Goal: Task Accomplishment & Management: Complete application form

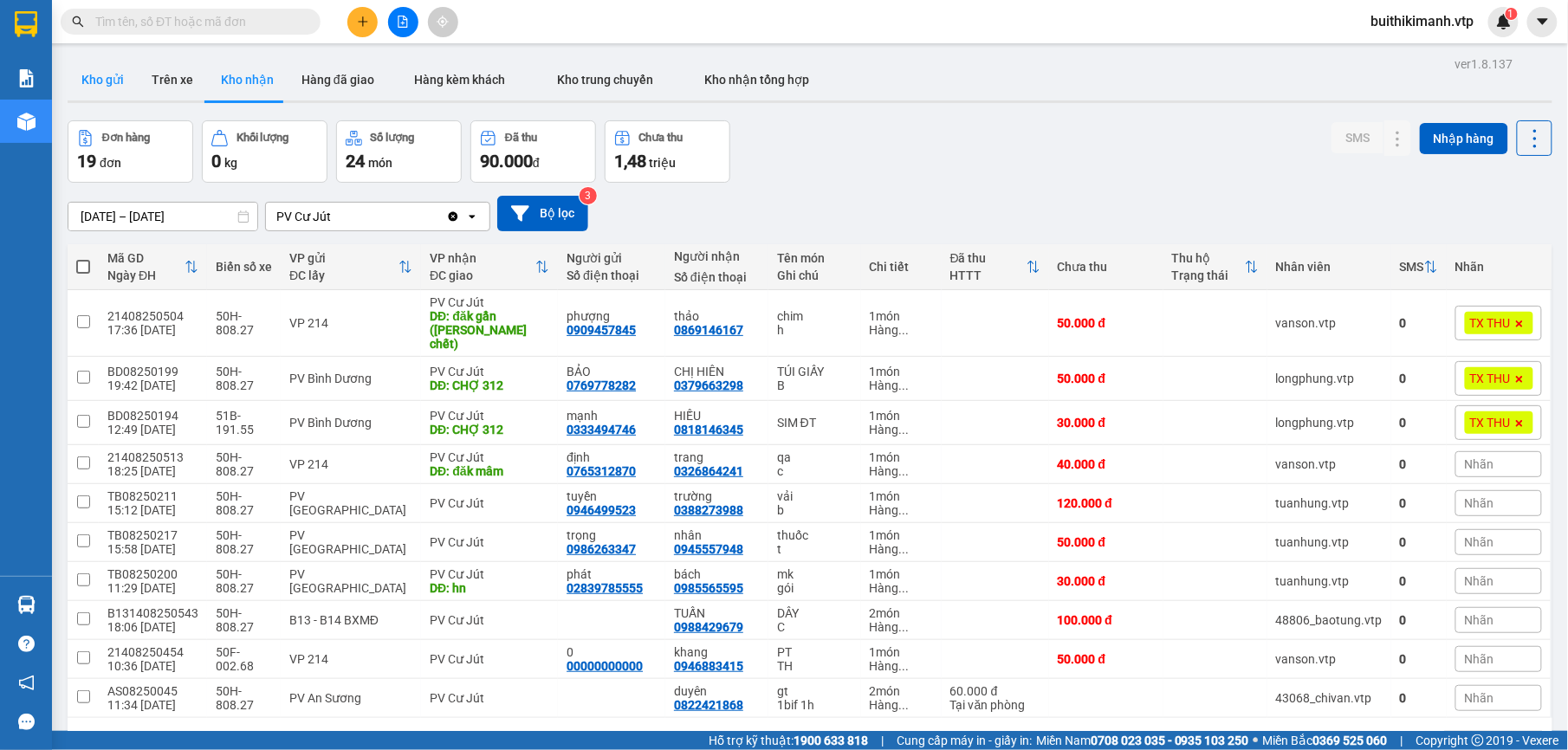
click at [98, 75] on button "Kho gửi" at bounding box center [102, 80] width 70 height 42
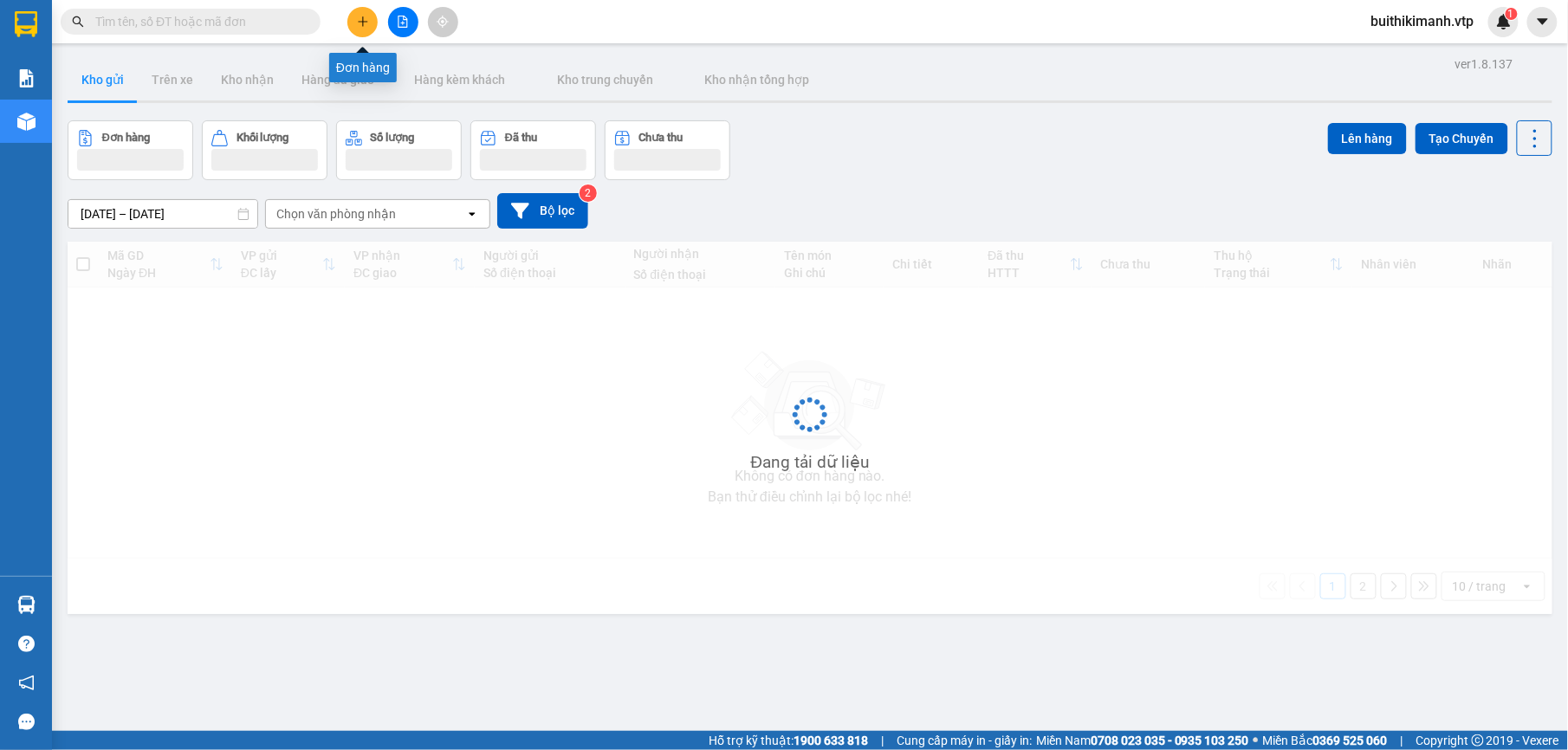
click at [365, 22] on icon "plus" at bounding box center [362, 21] width 9 height 1
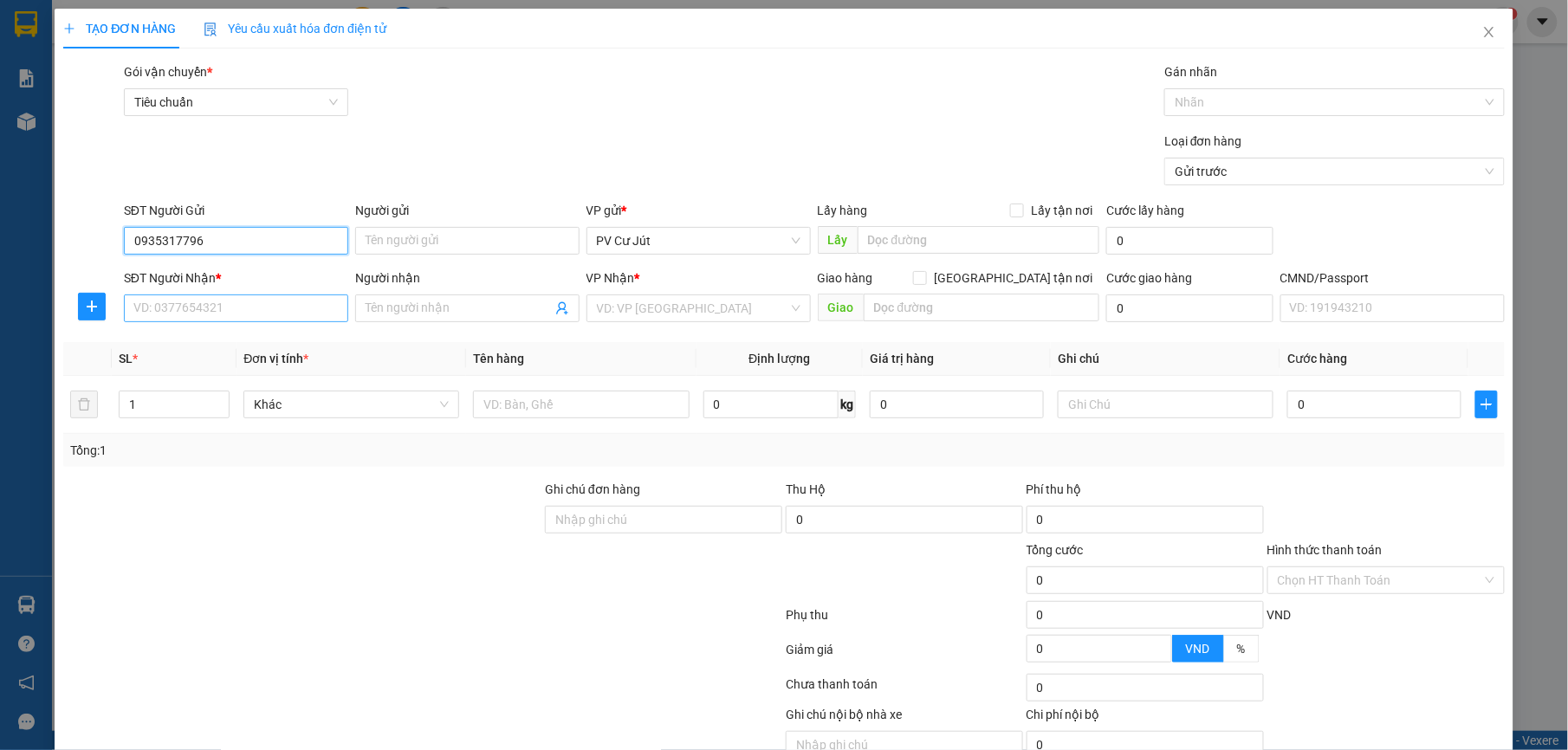
type input "0935317796"
click at [264, 308] on input "SĐT Người Nhận *" at bounding box center [236, 308] width 224 height 27
type input "0973003504"
click at [425, 313] on input "Người nhận" at bounding box center [459, 308] width 186 height 19
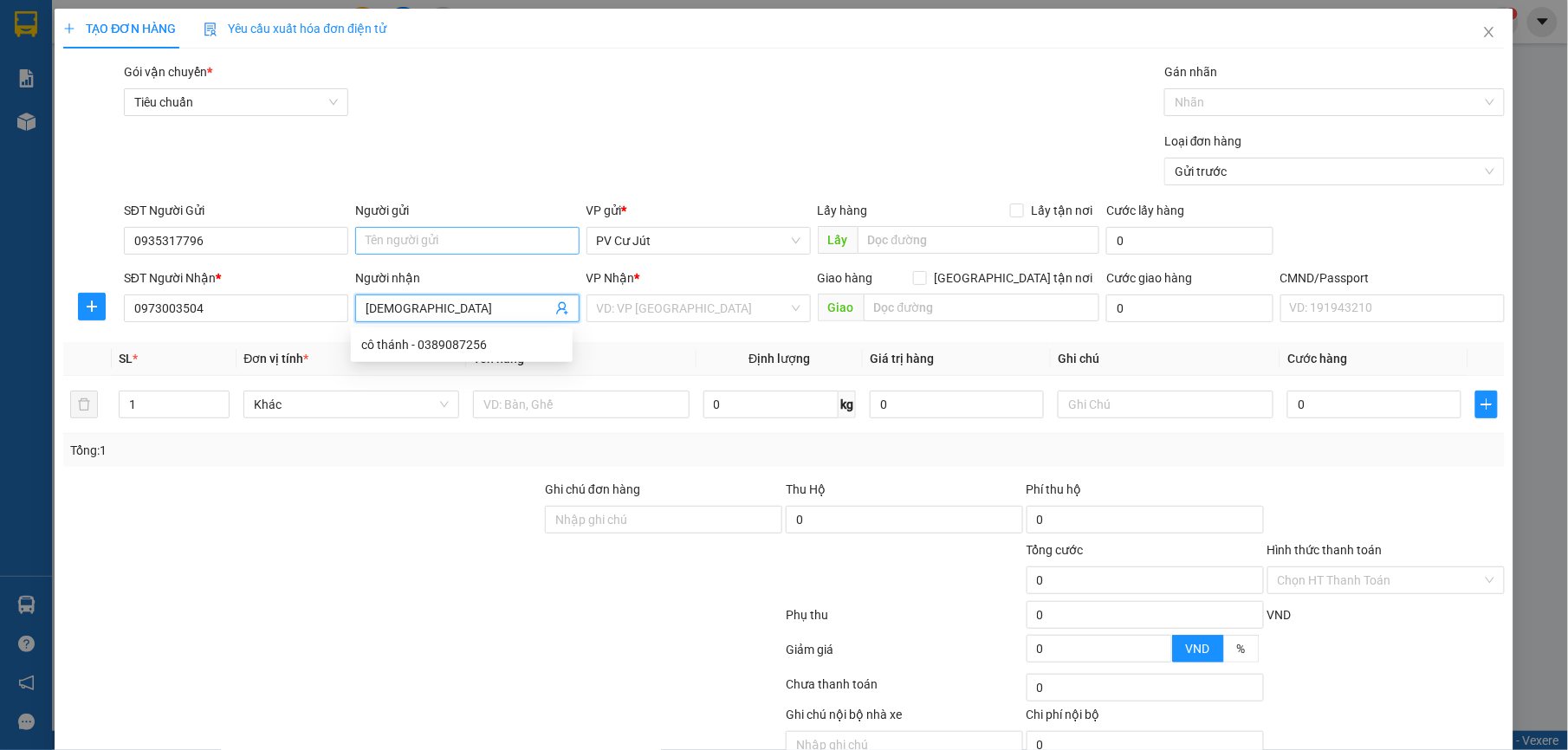
type input "[DEMOGRAPHIC_DATA]"
click at [450, 243] on input "Người gửi" at bounding box center [468, 241] width 224 height 27
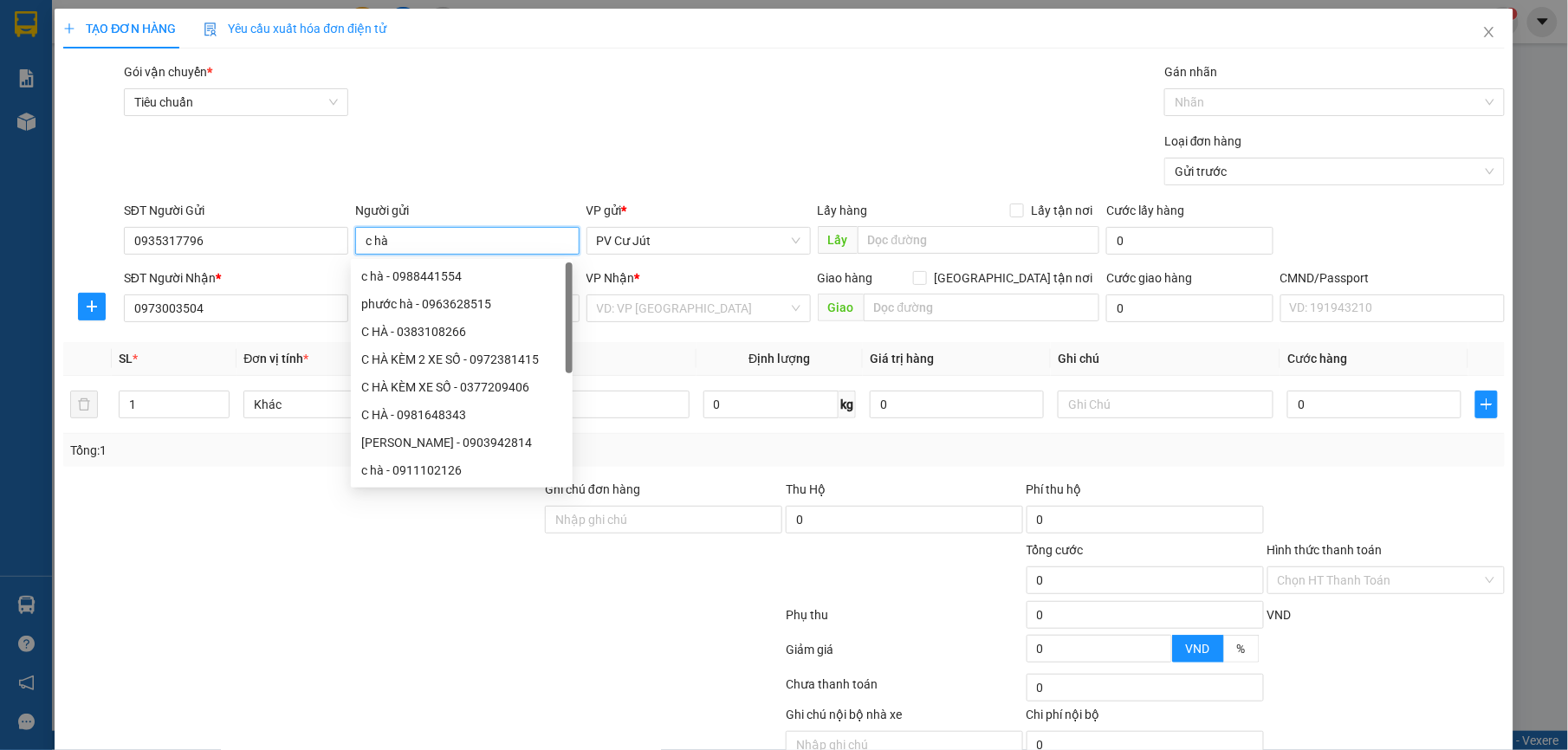
type input "c hà"
drag, startPoint x: 386, startPoint y: 669, endPoint x: 420, endPoint y: 457, distance: 214.7
click at [385, 663] on div at bounding box center [422, 652] width 723 height 35
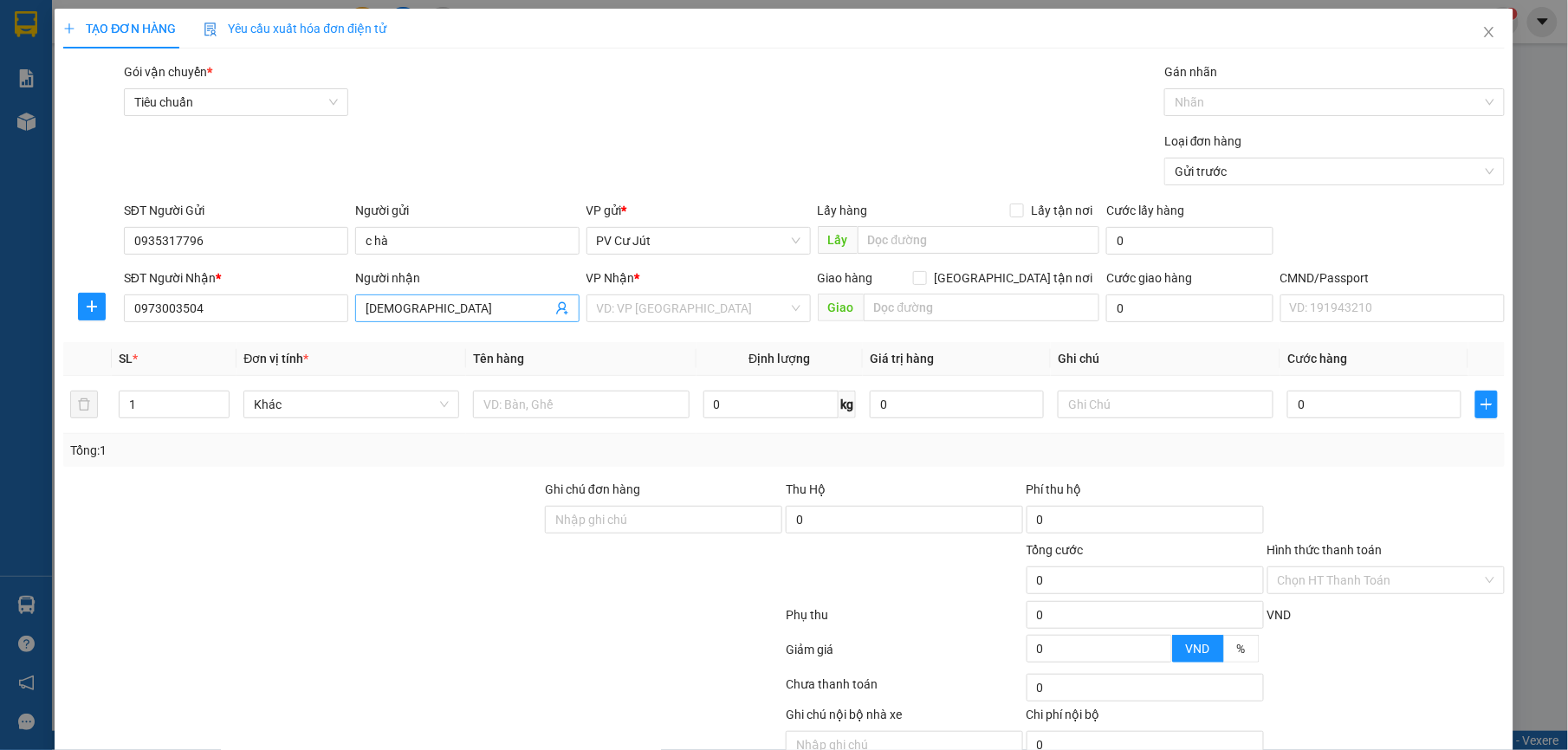
click at [452, 304] on input "[DEMOGRAPHIC_DATA]" at bounding box center [459, 308] width 186 height 19
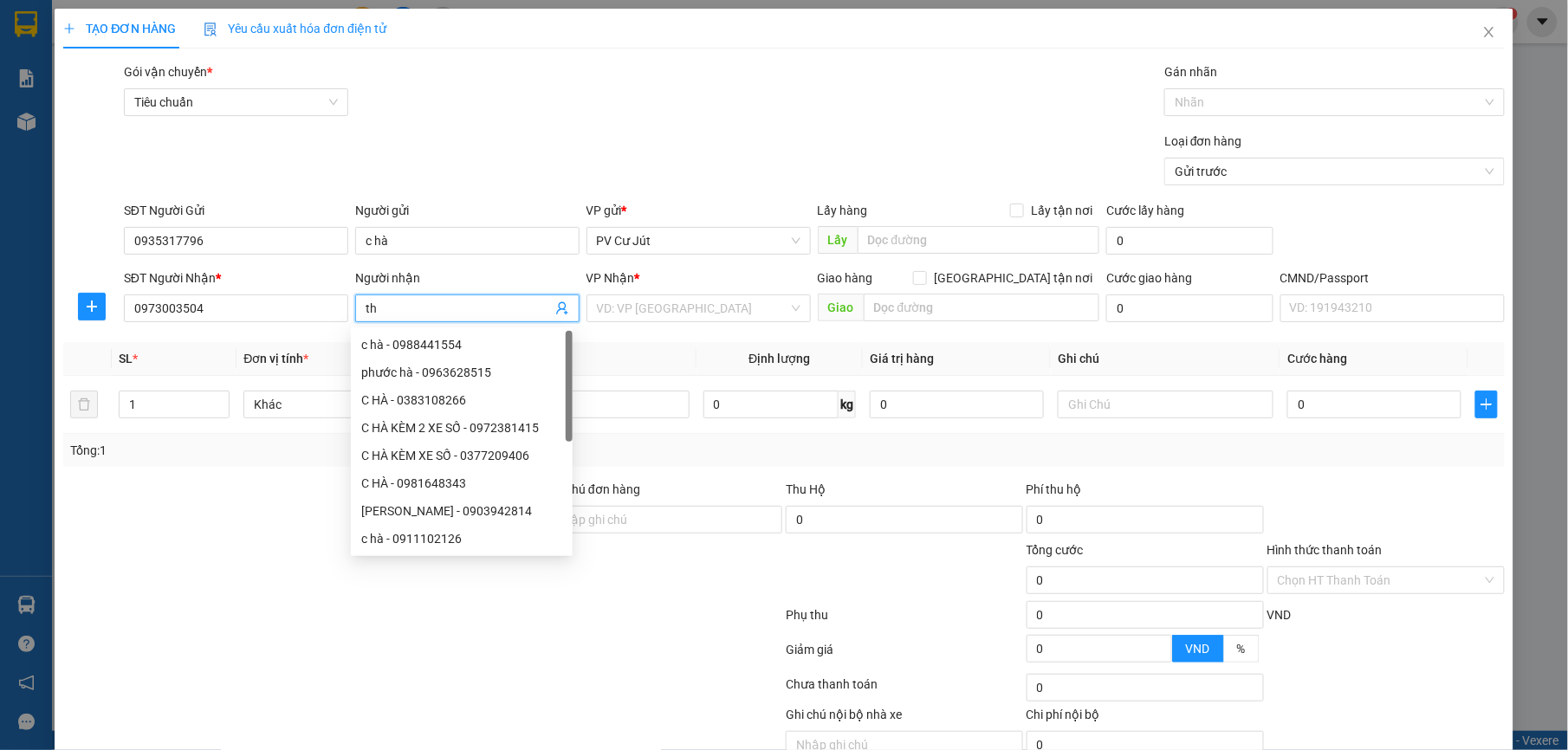
type input "t"
type input "khánh"
click at [736, 309] on input "search" at bounding box center [693, 308] width 191 height 26
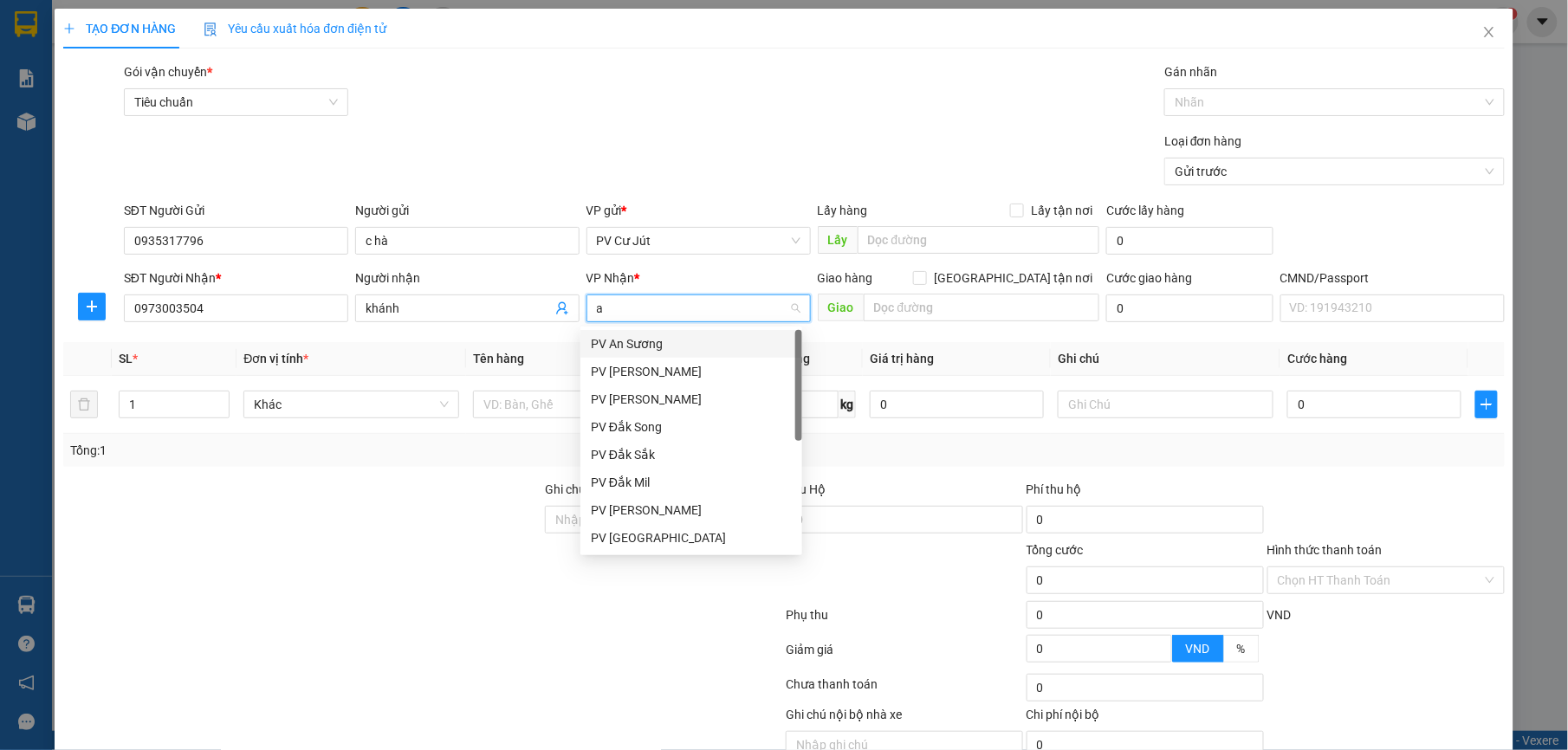
type input "an"
click at [685, 347] on div "PV An Sương" at bounding box center [691, 344] width 201 height 19
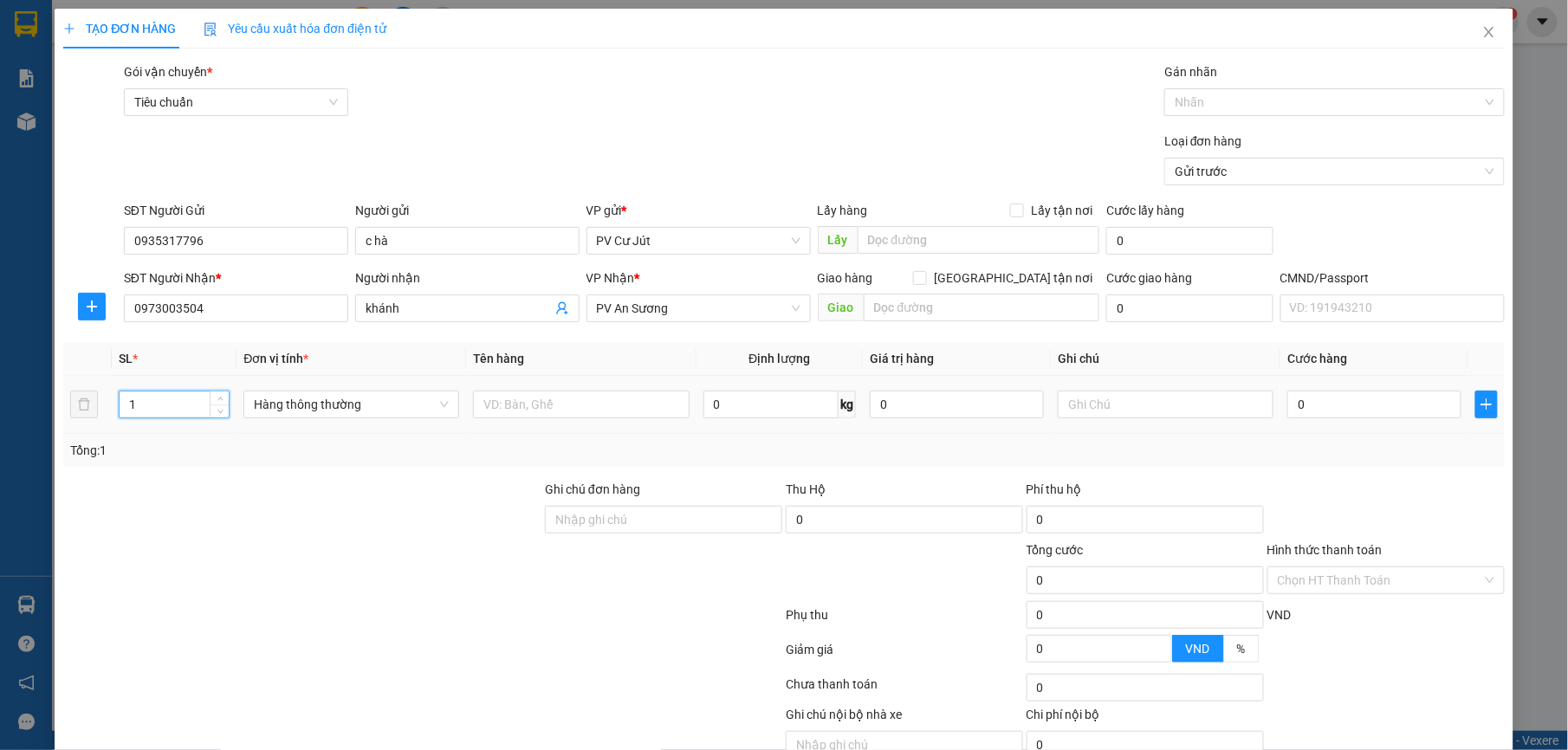
click at [140, 400] on input "1" at bounding box center [174, 405] width 110 height 26
type input "2"
click at [573, 412] on input "text" at bounding box center [581, 405] width 216 height 27
type input "gạo b"
click at [1287, 392] on div "0" at bounding box center [1374, 405] width 174 height 35
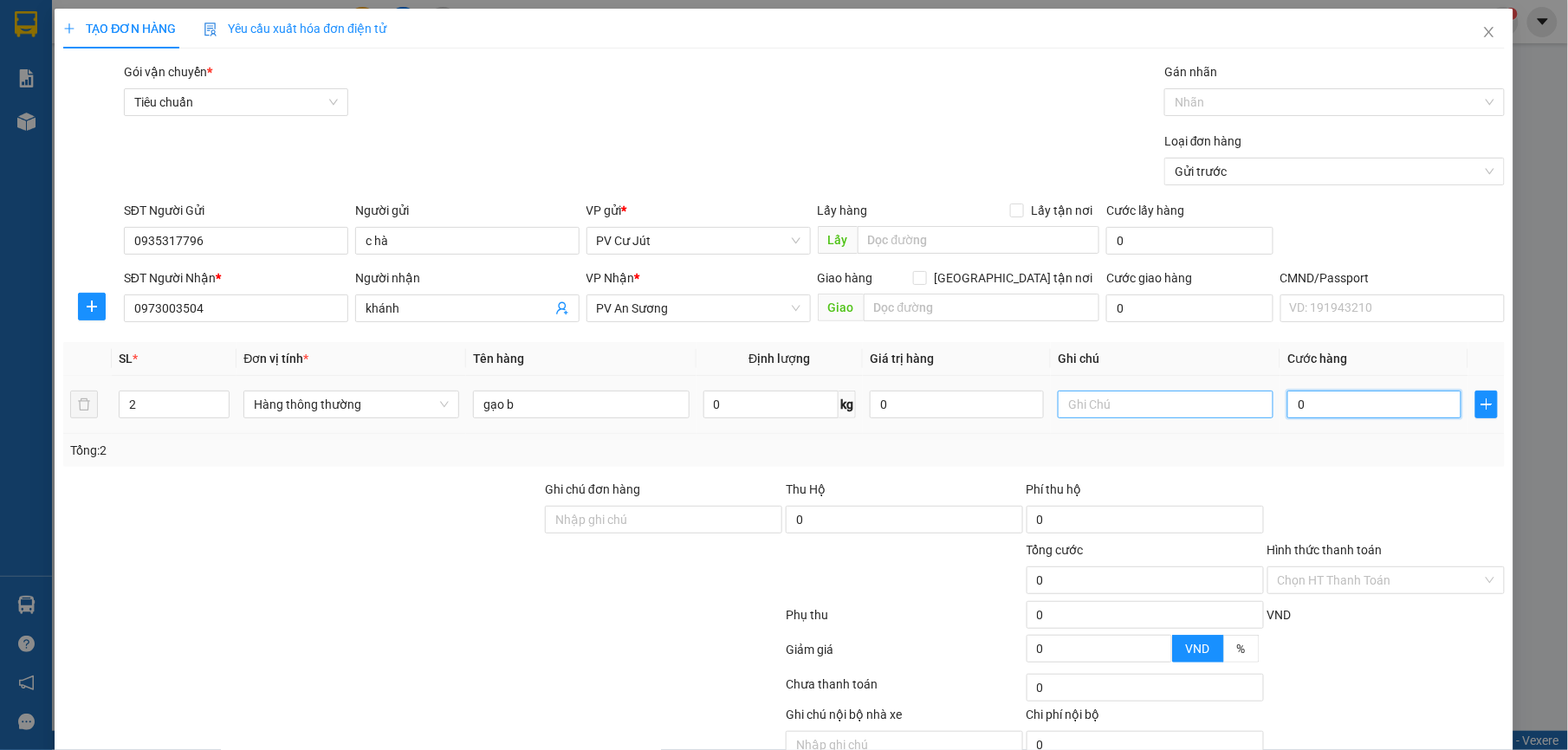
type input "1"
type input "10"
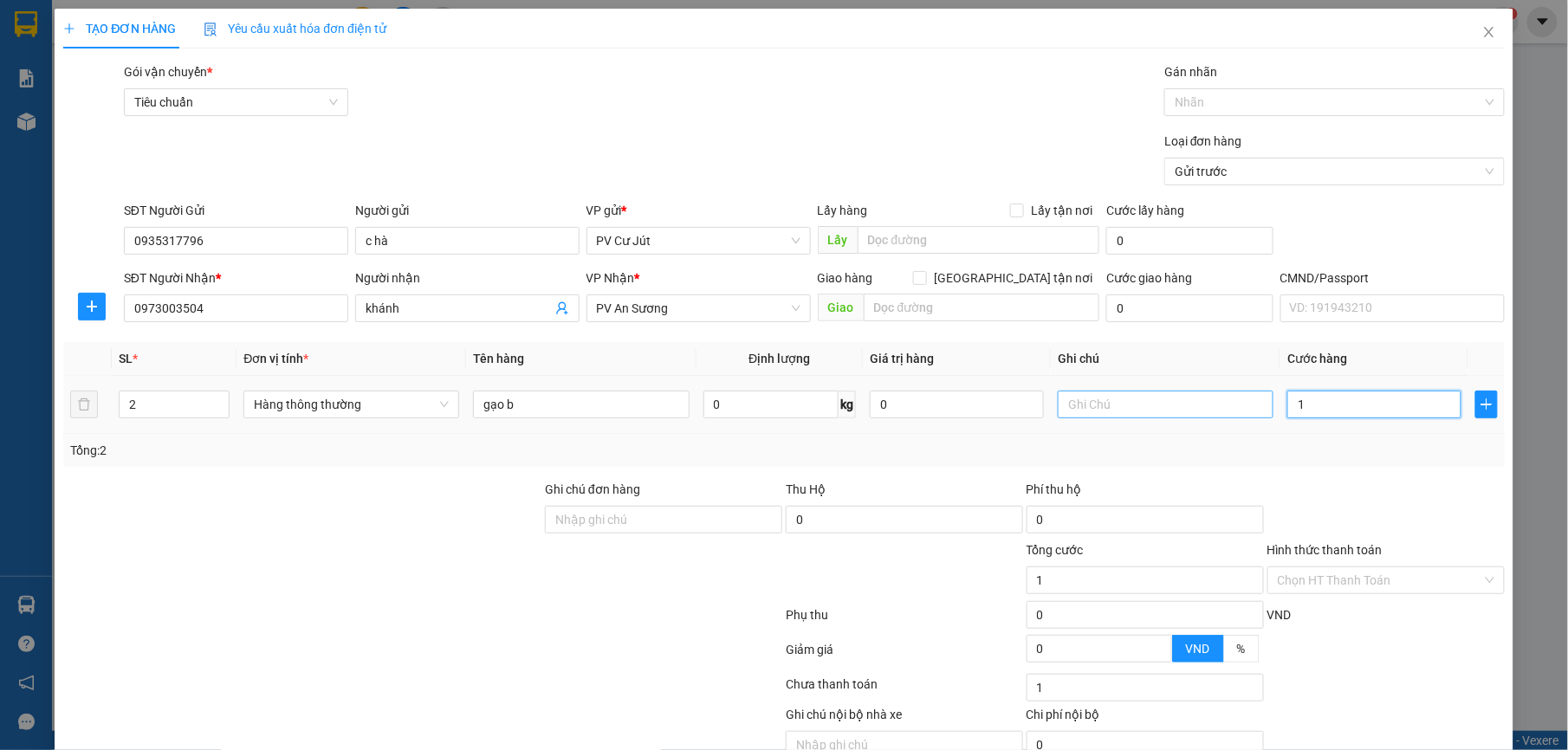
type input "10"
type input "100"
type input "1.000"
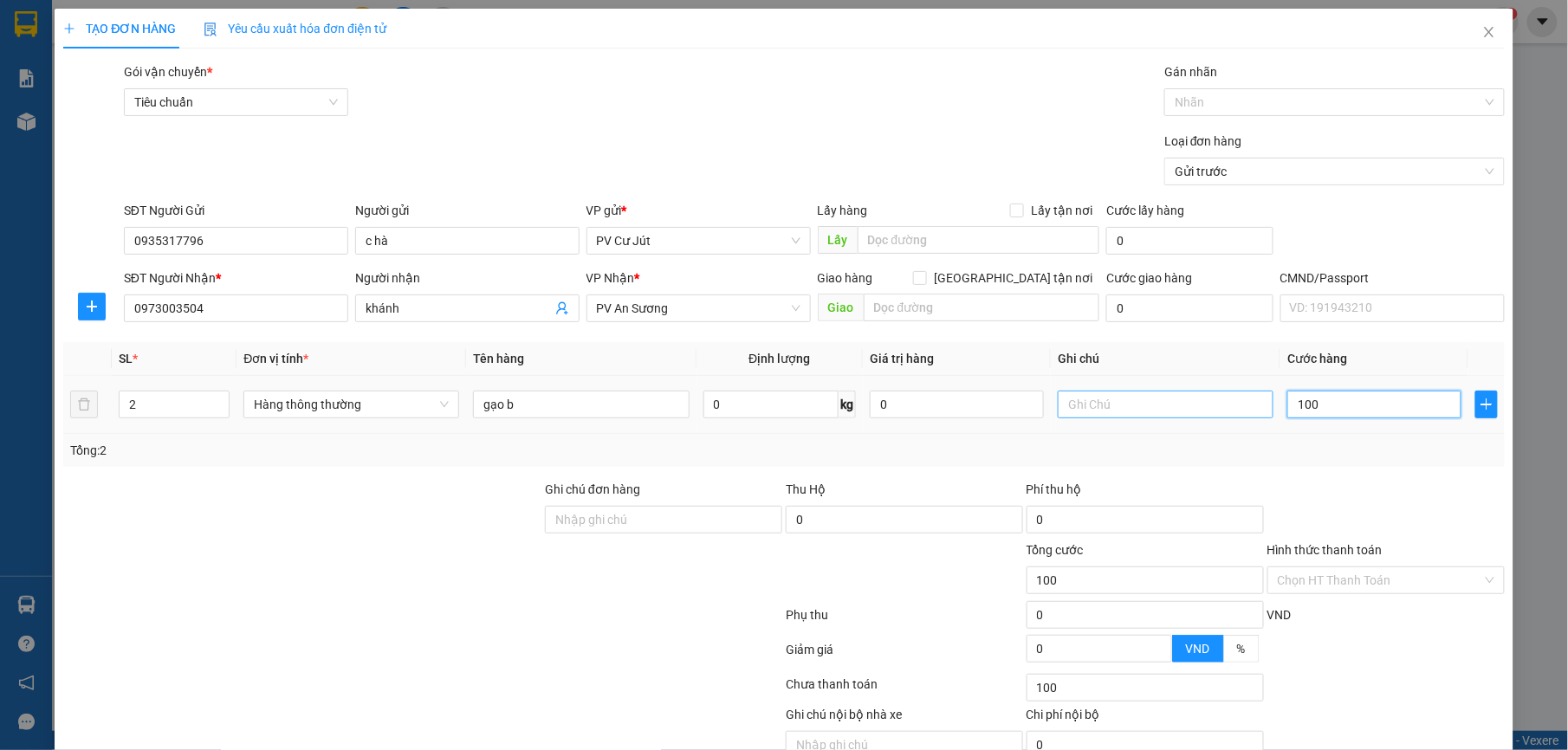
type input "1.000"
type input "10.000"
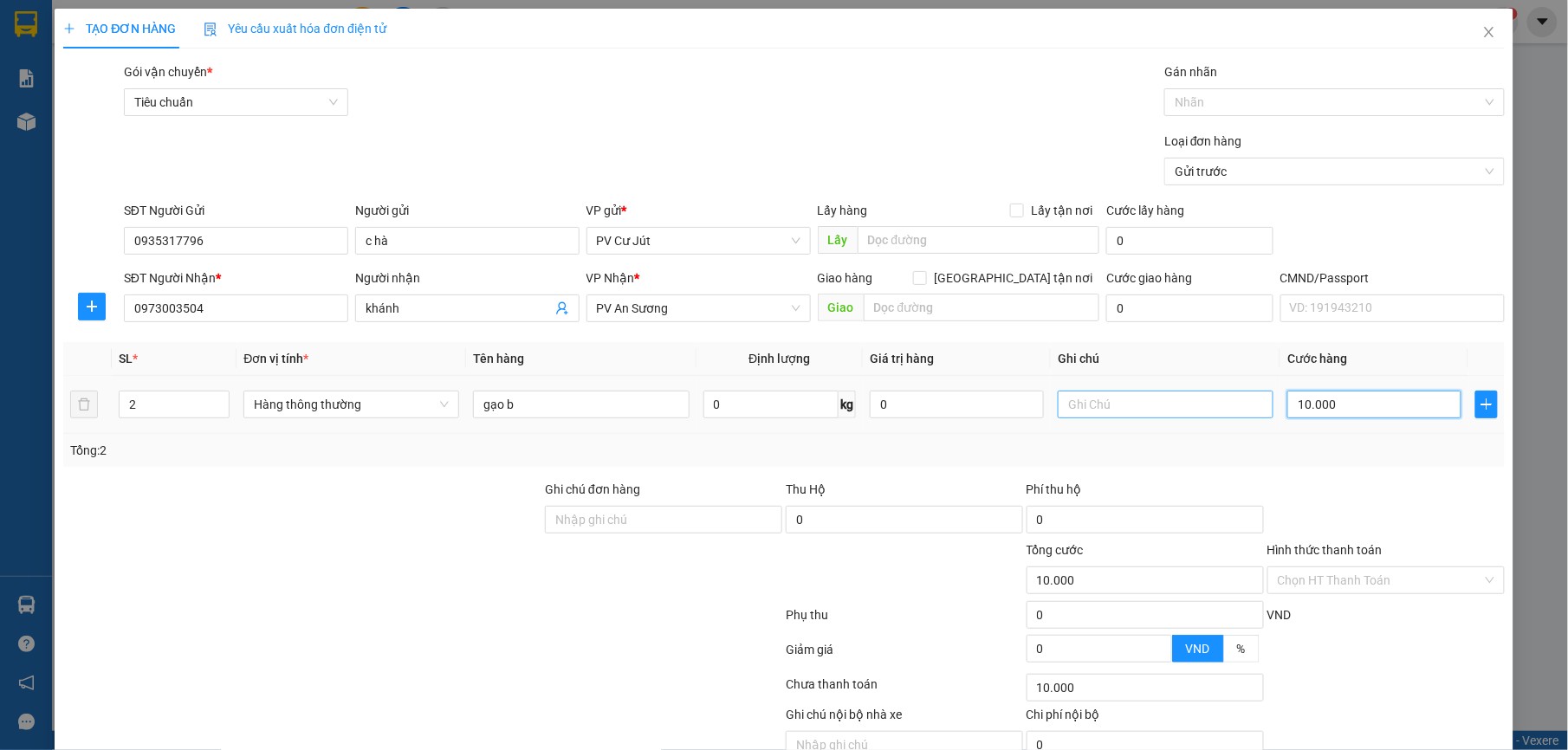
type input "100.000"
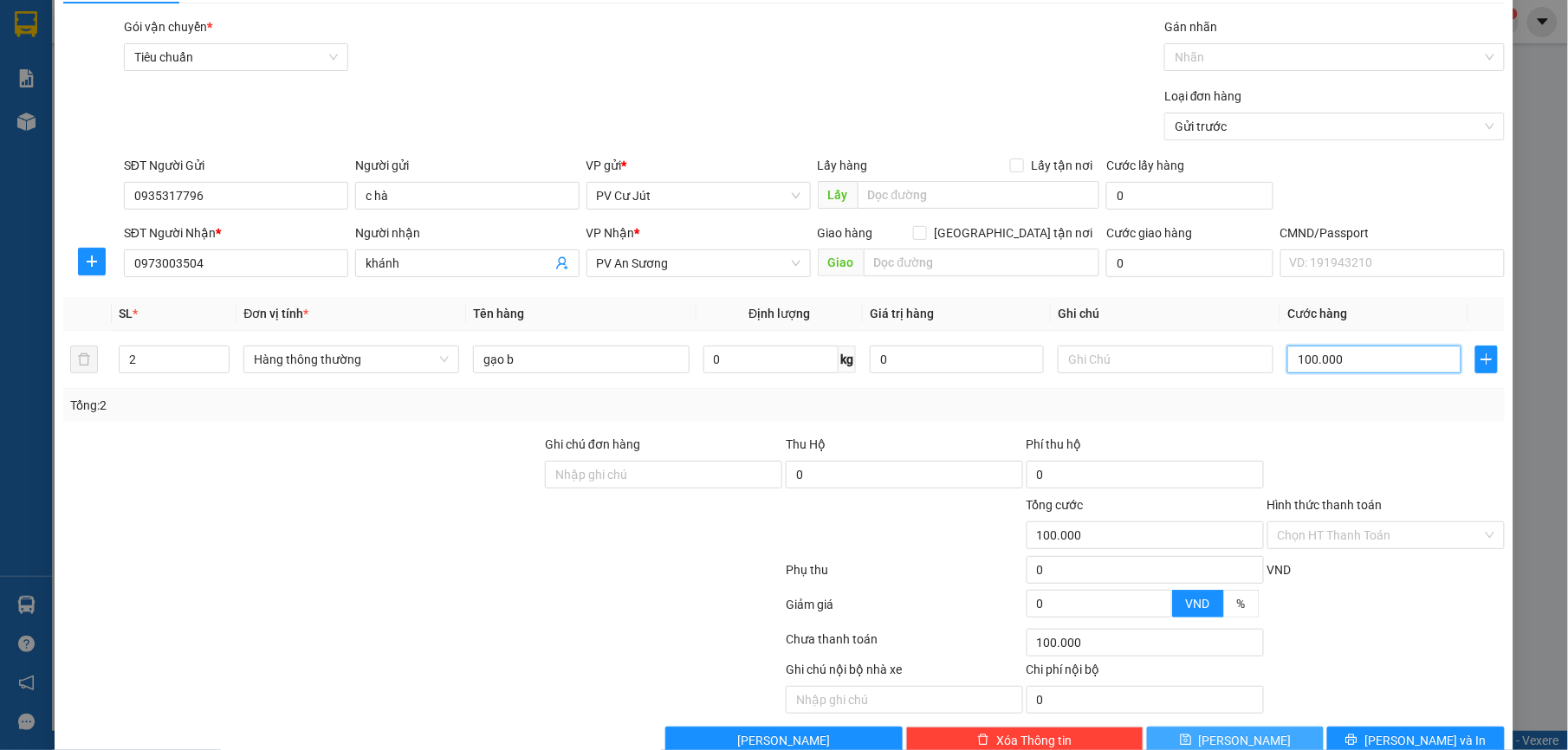
scroll to position [87, 0]
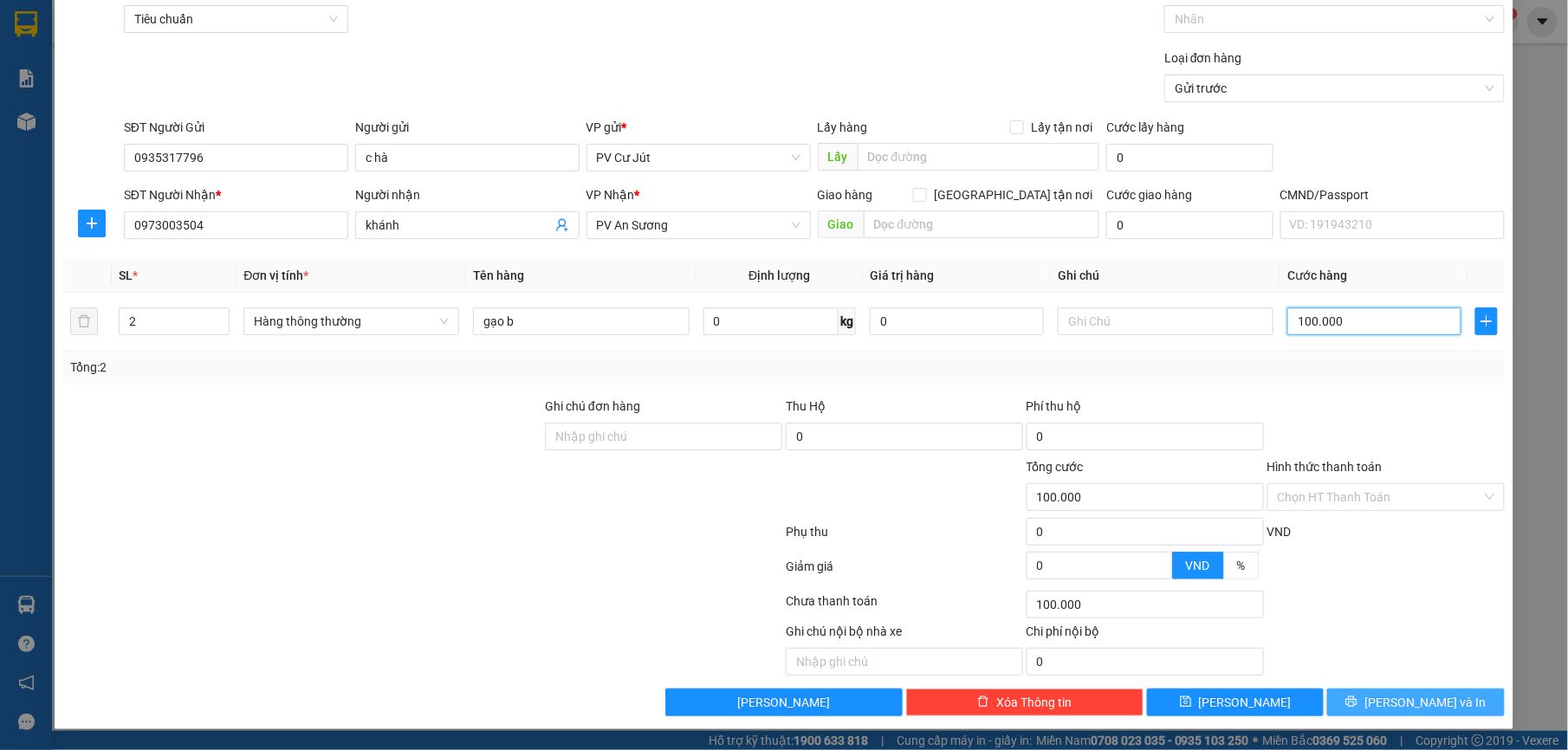
type input "100.000"
click at [1355, 714] on button "[PERSON_NAME] và In" at bounding box center [1416, 702] width 177 height 27
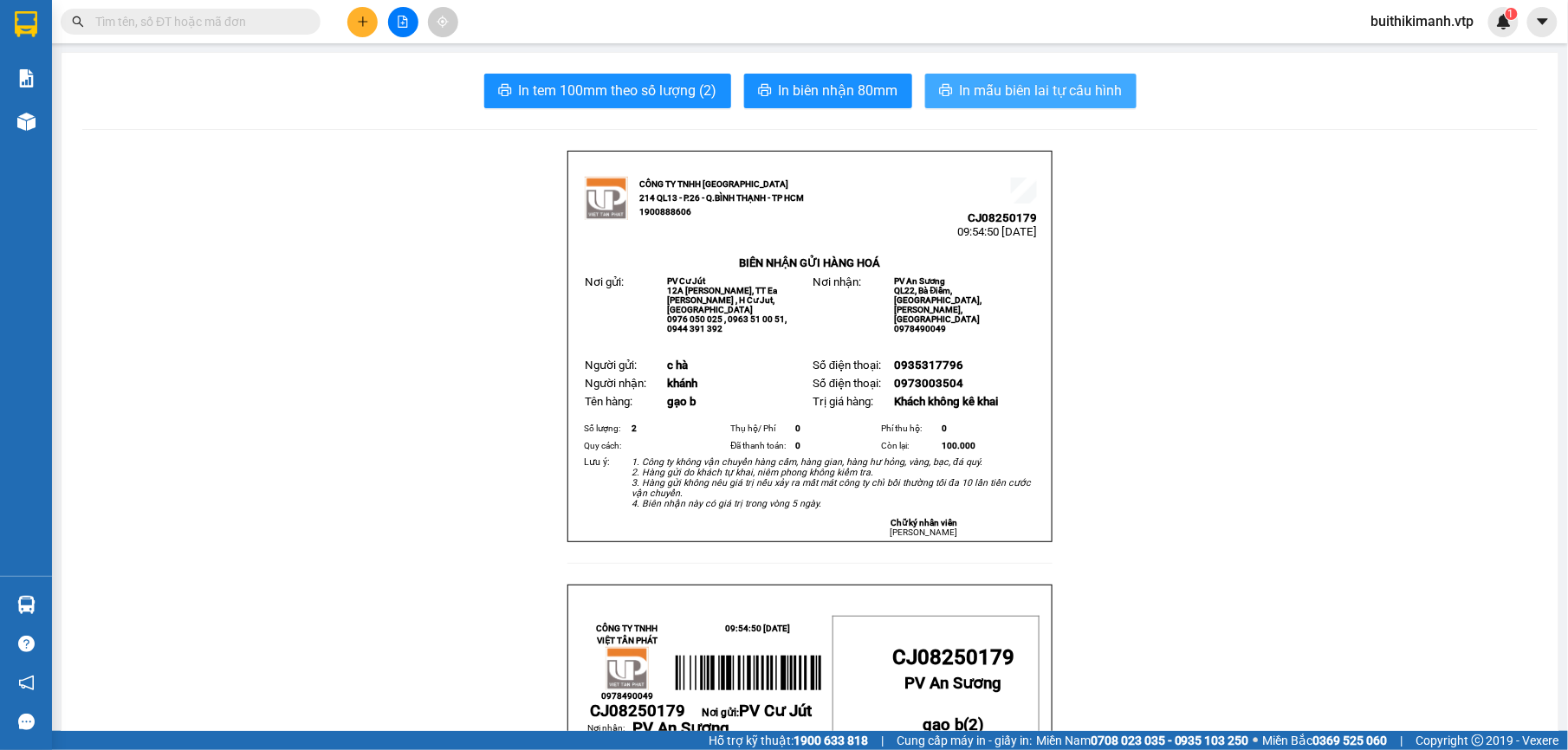
click at [1052, 84] on span "In mẫu biên lai tự cấu hình" at bounding box center [1041, 90] width 163 height 22
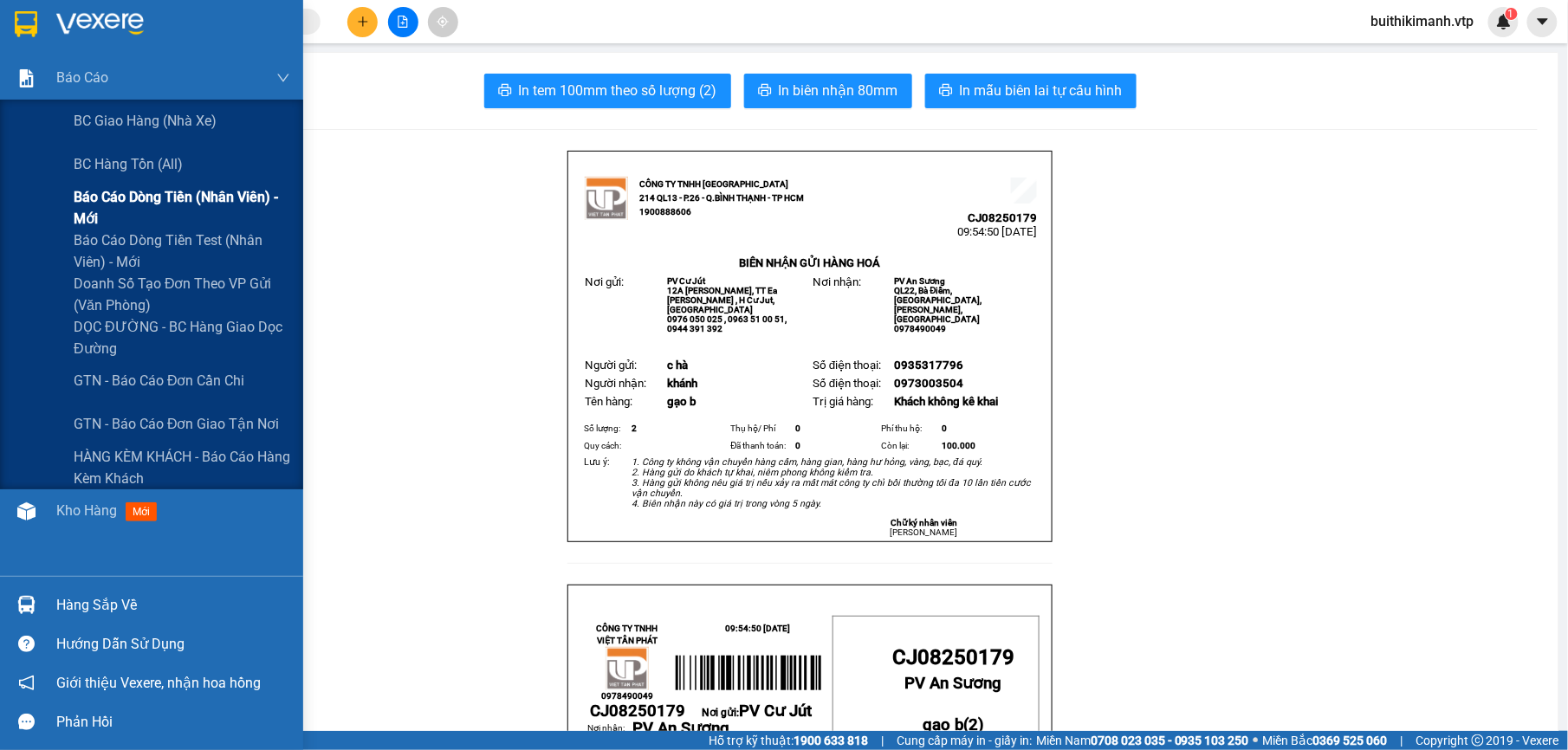
click at [129, 206] on span "Báo cáo dòng tiền (nhân viên) - mới" at bounding box center [182, 208] width 217 height 44
